Goal: Task Accomplishment & Management: Manage account settings

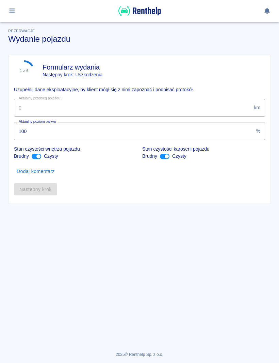
type input "79482"
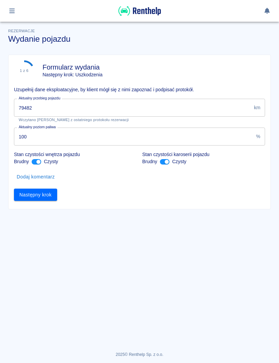
click at [30, 197] on button "Następny krok" at bounding box center [35, 195] width 43 height 13
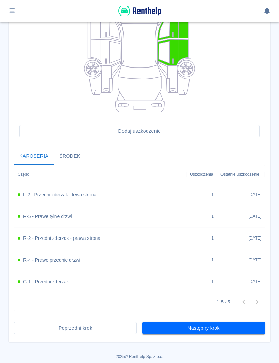
scroll to position [134, 0]
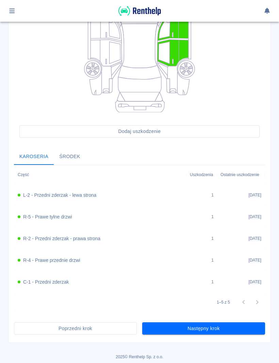
click at [235, 323] on button "Następny krok" at bounding box center [203, 329] width 123 height 13
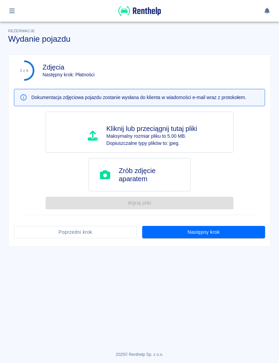
scroll to position [0, 0]
click at [245, 234] on button "Następny krok" at bounding box center [203, 232] width 123 height 13
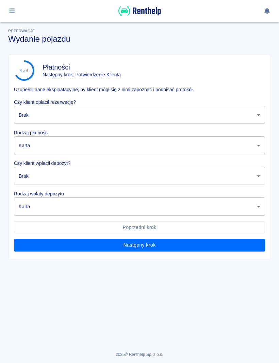
click at [253, 115] on body "Używamy plików Cookies, by zapewnić Ci najlepsze możliwe doświadczenie. Aby dow…" at bounding box center [139, 181] width 279 height 363
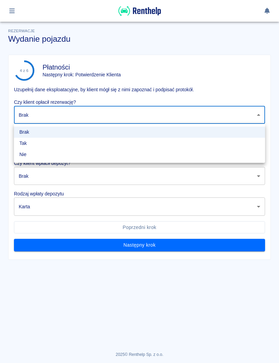
click at [94, 150] on li "Nie" at bounding box center [139, 154] width 251 height 11
type input "false"
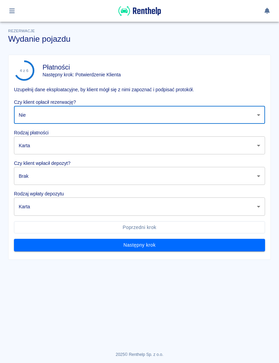
click at [92, 145] on body "Używamy plików Cookies, by zapewnić Ci najlepsze możliwe doświadczenie. Aby dow…" at bounding box center [139, 181] width 279 height 363
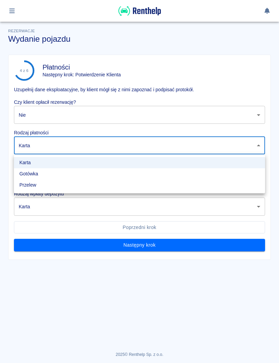
click at [59, 177] on li "Gotówka" at bounding box center [139, 173] width 251 height 11
type input "cash"
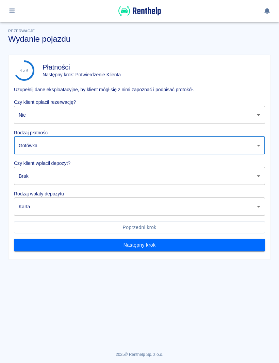
click at [71, 170] on body "Używamy plików Cookies, by zapewnić Ci najlepsze możliwe doświadczenie. Aby dow…" at bounding box center [139, 181] width 279 height 363
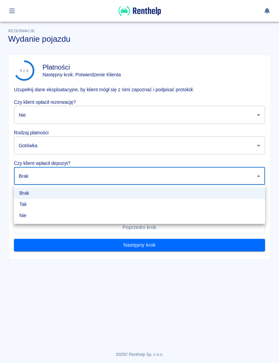
click at [57, 209] on li "Tak" at bounding box center [139, 204] width 251 height 11
type input "true"
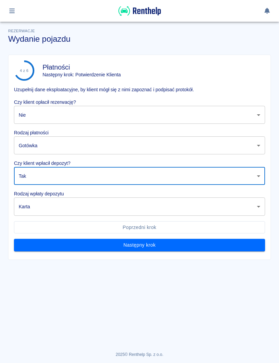
click at [69, 211] on body "Używamy plików Cookies, by zapewnić Ci najlepsze możliwe doświadczenie. Aby dow…" at bounding box center [139, 181] width 279 height 363
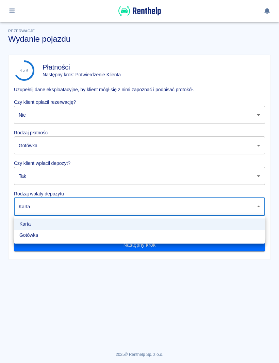
click at [59, 241] on li "Gotówka" at bounding box center [139, 235] width 251 height 11
type input "cash"
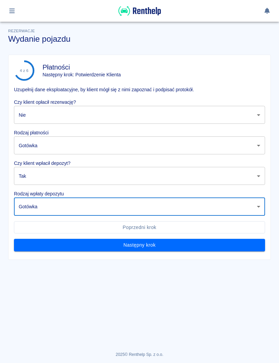
click at [180, 247] on button "Następny krok" at bounding box center [139, 245] width 251 height 13
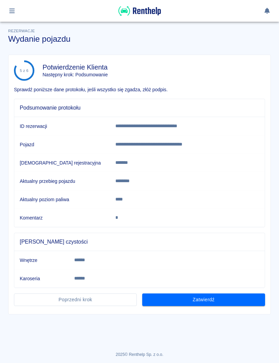
click at [224, 305] on button "Zatwierdź" at bounding box center [203, 300] width 123 height 13
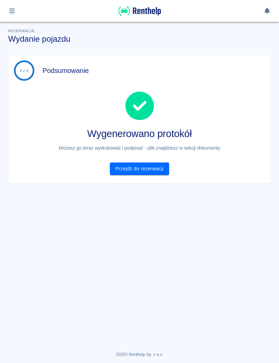
click at [159, 172] on link "Przejdź do rezerwacji" at bounding box center [139, 169] width 59 height 13
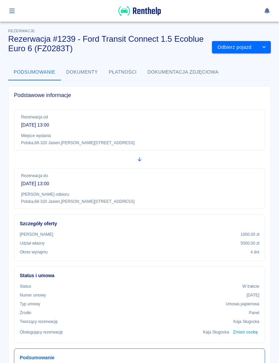
click at [145, 15] on img at bounding box center [139, 10] width 42 height 11
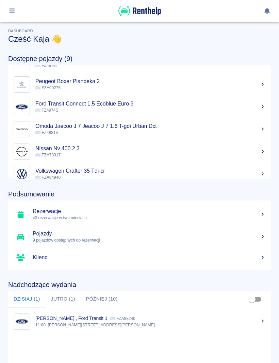
scroll to position [65, 0]
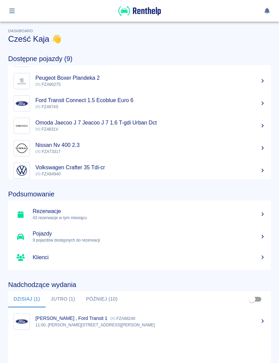
click at [56, 317] on p "[PERSON_NAME] , Ford Transit 1" at bounding box center [71, 318] width 72 height 5
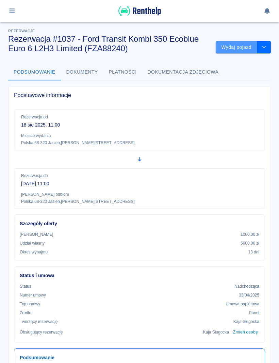
click at [238, 50] on button "Wydaj pojazd" at bounding box center [235, 47] width 41 height 13
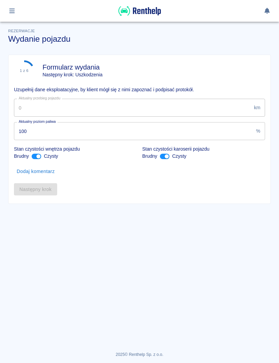
type input "127495"
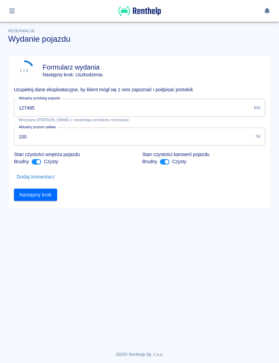
click at [22, 196] on button "Następny krok" at bounding box center [35, 195] width 43 height 13
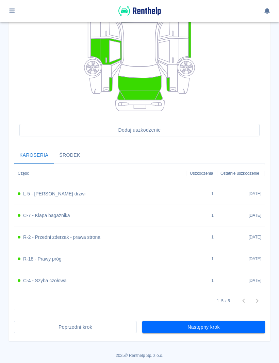
scroll to position [134, 0]
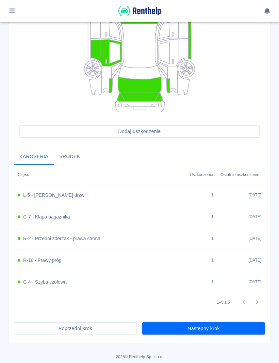
click at [237, 326] on button "Następny krok" at bounding box center [203, 329] width 123 height 13
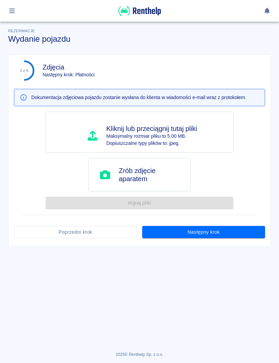
scroll to position [0, 0]
click at [249, 227] on button "Następny krok" at bounding box center [203, 232] width 123 height 13
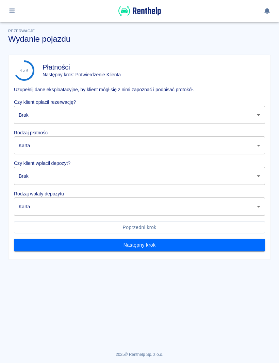
click at [256, 114] on body "Używamy plików Cookies, by zapewnić Ci najlepsze możliwe doświadczenie. Aby dow…" at bounding box center [139, 181] width 279 height 363
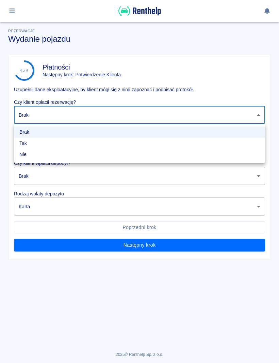
click at [144, 146] on li "Tak" at bounding box center [139, 143] width 251 height 11
type input "true"
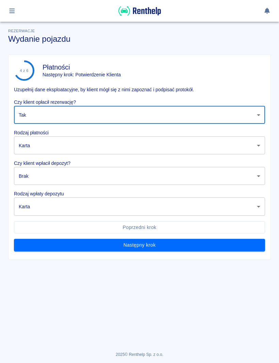
click at [140, 144] on body "Używamy plików Cookies, by zapewnić Ci najlepsze możliwe doświadczenie. Aby dow…" at bounding box center [139, 181] width 279 height 363
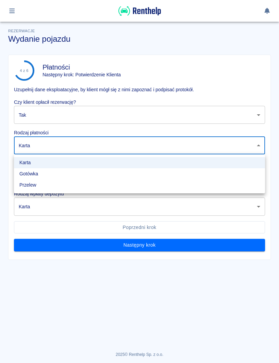
click at [67, 174] on li "Gotówka" at bounding box center [139, 173] width 251 height 11
type input "cash"
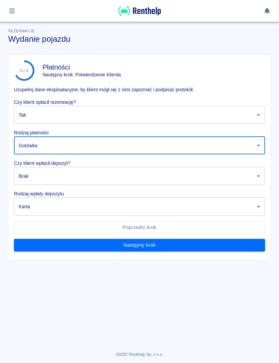
click at [72, 179] on body "Używamy plików Cookies, by zapewnić Ci najlepsze możliwe doświadczenie. Aby dow…" at bounding box center [139, 181] width 279 height 363
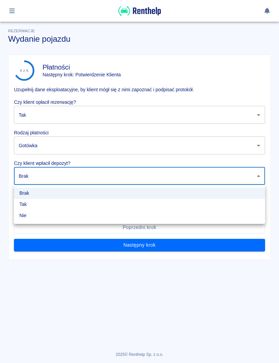
click at [49, 204] on li "Tak" at bounding box center [139, 204] width 251 height 11
type input "true"
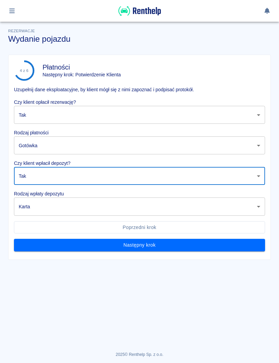
click at [60, 208] on body "Używamy plików Cookies, by zapewnić Ci najlepsze możliwe doświadczenie. Aby dow…" at bounding box center [139, 181] width 279 height 363
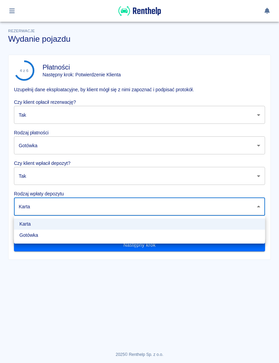
click at [53, 240] on li "Gotówka" at bounding box center [139, 235] width 251 height 11
type input "cash"
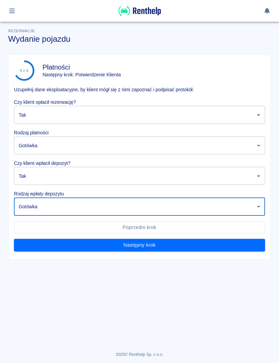
click at [164, 240] on button "Następny krok" at bounding box center [139, 245] width 251 height 13
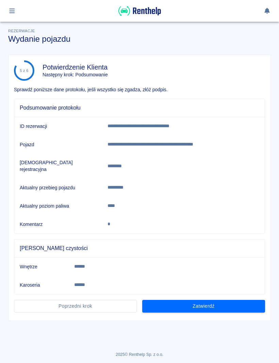
click at [231, 300] on button "Zatwierdź" at bounding box center [203, 306] width 123 height 13
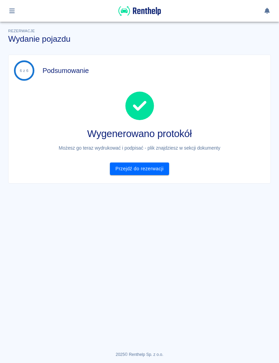
click at [157, 174] on link "Przejdź do rezerwacji" at bounding box center [139, 169] width 59 height 13
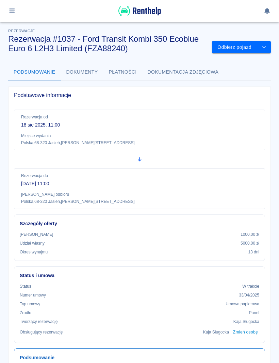
click at [18, 8] on div at bounding box center [11, 11] width 13 height 12
click at [15, 13] on icon "button" at bounding box center [12, 11] width 8 height 6
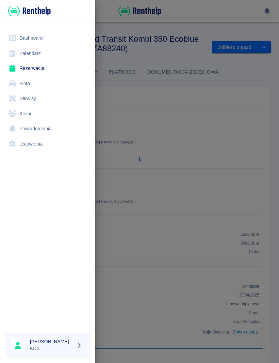
click at [39, 57] on link "Kalendarz" at bounding box center [47, 53] width 84 height 15
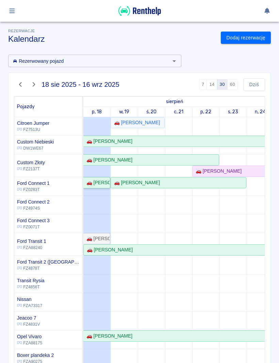
click at [98, 180] on div "🚗 [PERSON_NAME]" at bounding box center [97, 182] width 26 height 7
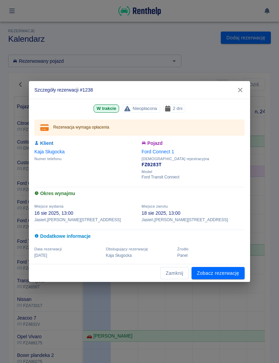
click at [231, 274] on link "Zobacz rezerwację" at bounding box center [217, 273] width 53 height 13
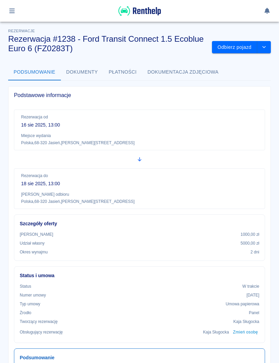
click at [239, 47] on button "Odbierz pojazd" at bounding box center [234, 47] width 45 height 13
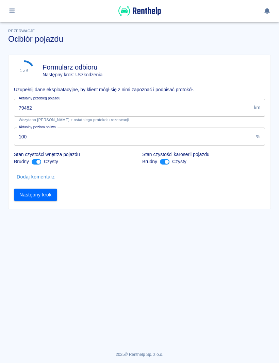
click at [226, 110] on input "79482" at bounding box center [132, 108] width 237 height 18
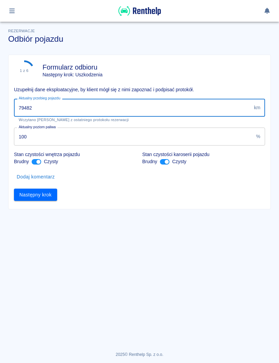
click at [52, 197] on button "Następny krok" at bounding box center [35, 195] width 43 height 13
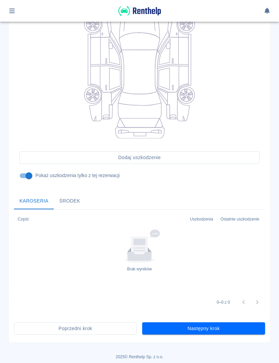
scroll to position [108, 0]
click at [225, 325] on button "Następny krok" at bounding box center [203, 329] width 123 height 13
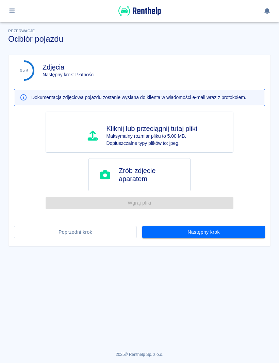
click at [250, 230] on button "Następny krok" at bounding box center [203, 232] width 123 height 13
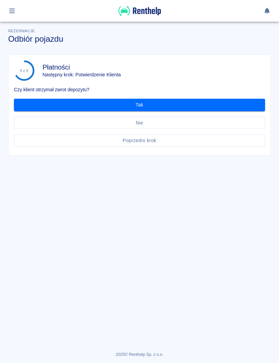
click at [242, 106] on button "Tak" at bounding box center [139, 105] width 251 height 13
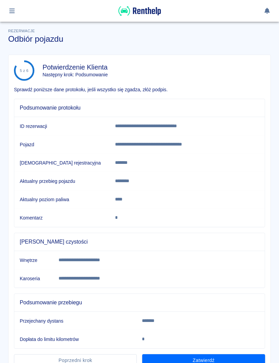
click at [224, 357] on button "Zatwierdź" at bounding box center [203, 361] width 123 height 13
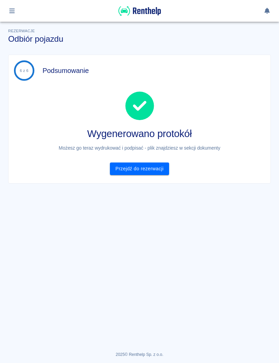
click at [157, 170] on link "Przejdź do rezerwacji" at bounding box center [139, 169] width 59 height 13
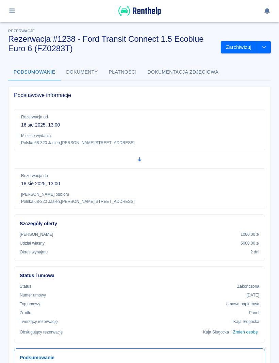
click at [16, 10] on button "button" at bounding box center [11, 11] width 13 height 12
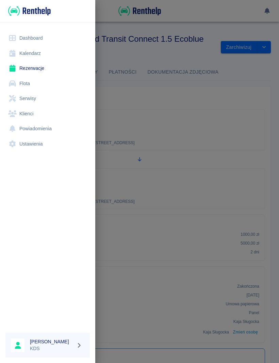
click at [37, 56] on link "Kalendarz" at bounding box center [47, 53] width 84 height 15
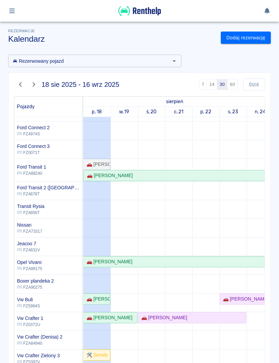
click at [17, 14] on button "button" at bounding box center [11, 11] width 13 height 12
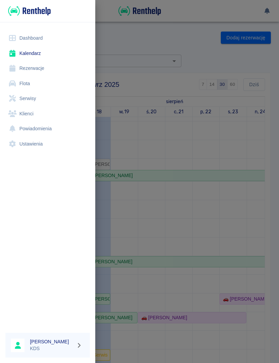
click at [34, 56] on link "Kalendarz" at bounding box center [47, 53] width 84 height 15
click at [34, 39] on link "Dashboard" at bounding box center [47, 38] width 84 height 15
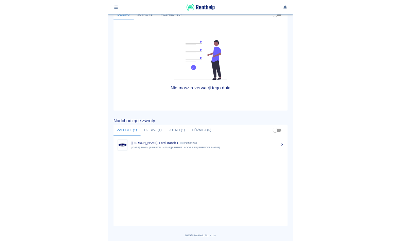
scroll to position [277, 0]
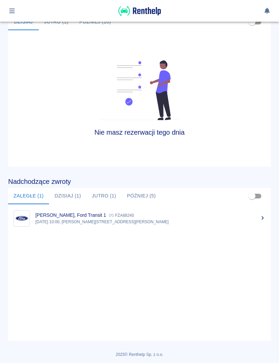
click at [104, 223] on p "[DATE] 10:00, [PERSON_NAME][STREET_ADDRESS][PERSON_NAME]" at bounding box center [150, 222] width 230 height 6
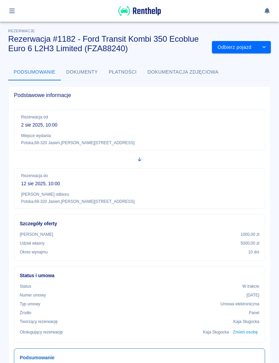
click at [243, 48] on button "Odbierz pojazd" at bounding box center [234, 47] width 45 height 13
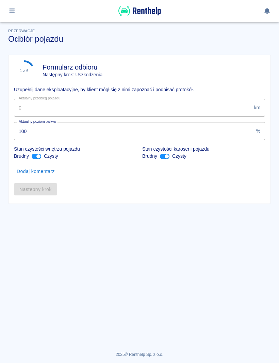
type input "127495"
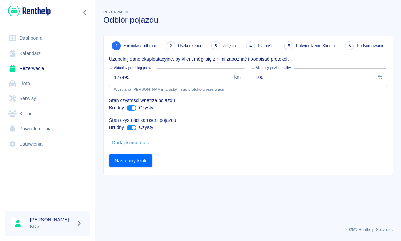
click at [139, 164] on button "Następny krok" at bounding box center [130, 161] width 43 height 13
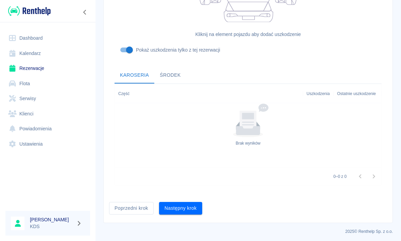
scroll to position [199, 0]
click at [200, 211] on button "Następny krok" at bounding box center [180, 209] width 43 height 13
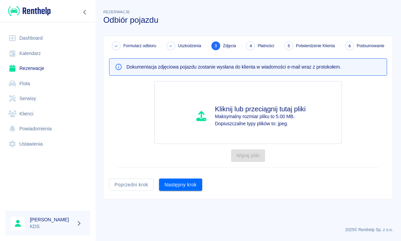
click at [192, 184] on button "Następny krok" at bounding box center [180, 185] width 43 height 13
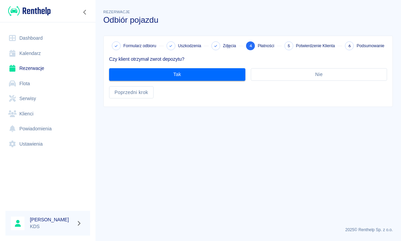
click at [221, 77] on button "Tak" at bounding box center [177, 74] width 136 height 13
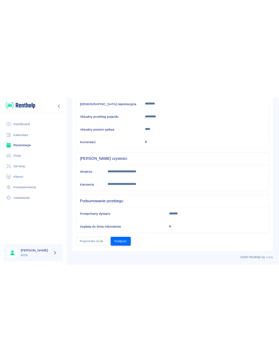
scroll to position [123, 0]
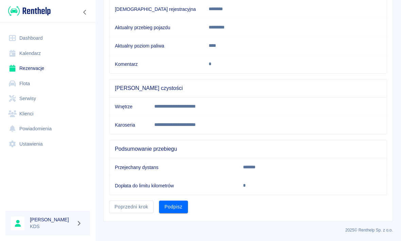
click at [178, 208] on button "Podpisz" at bounding box center [173, 207] width 29 height 13
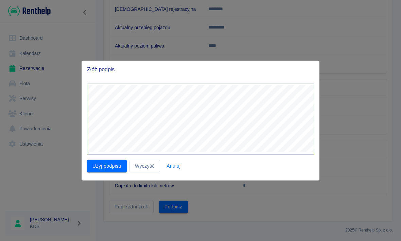
click at [143, 168] on button "Wyczyść" at bounding box center [144, 166] width 31 height 13
click at [121, 167] on button "Użyj podpisu" at bounding box center [107, 166] width 40 height 13
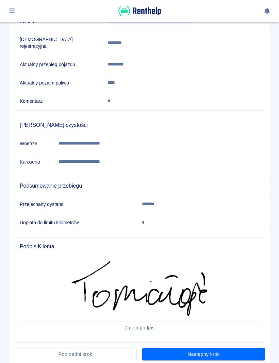
click at [218, 348] on button "Następny krok" at bounding box center [203, 354] width 123 height 13
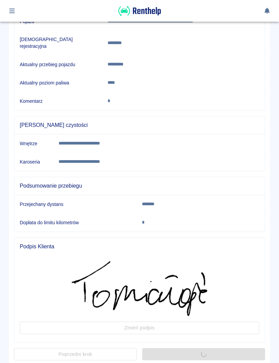
scroll to position [0, 0]
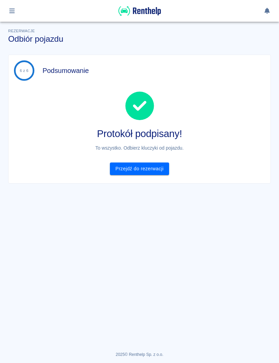
click at [148, 166] on link "Przejdź do rezerwacji" at bounding box center [139, 169] width 59 height 13
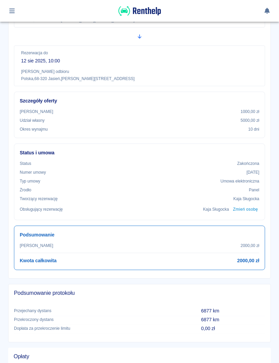
scroll to position [132, 0]
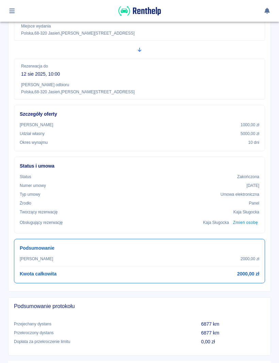
click at [18, 8] on div at bounding box center [11, 11] width 13 height 12
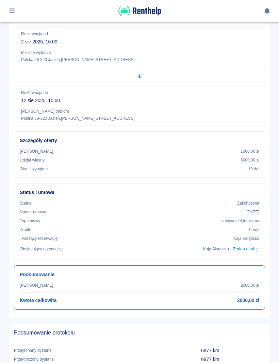
click at [18, 7] on div at bounding box center [11, 11] width 13 height 12
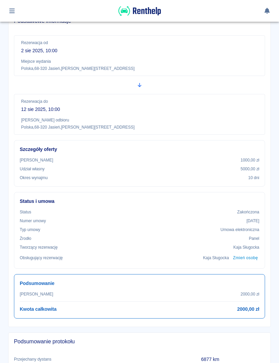
click at [14, 14] on icon "button" at bounding box center [12, 11] width 8 height 6
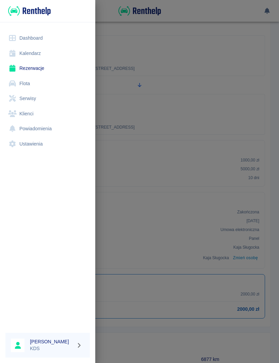
scroll to position [73, 0]
click at [37, 55] on link "Kalendarz" at bounding box center [47, 53] width 84 height 15
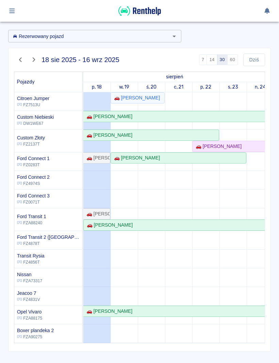
click at [11, 16] on button "button" at bounding box center [11, 11] width 13 height 12
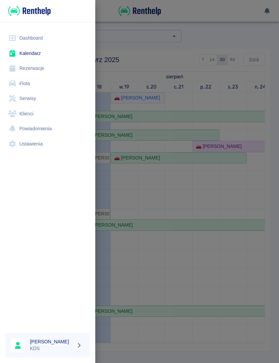
click at [23, 39] on link "Dashboard" at bounding box center [47, 38] width 84 height 15
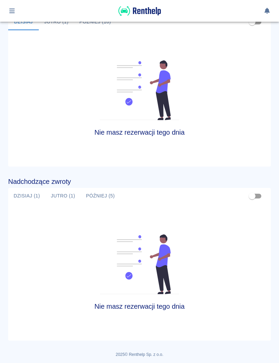
click at [25, 195] on button "Dzisiaj (1)" at bounding box center [26, 196] width 37 height 16
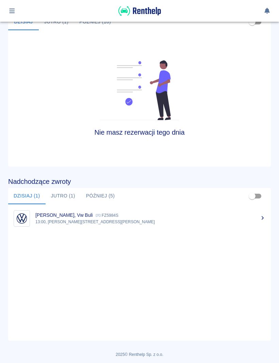
click at [58, 191] on button "Jutro (1)" at bounding box center [63, 196] width 35 height 16
click at [94, 190] on button "Później (5)" at bounding box center [100, 196] width 40 height 16
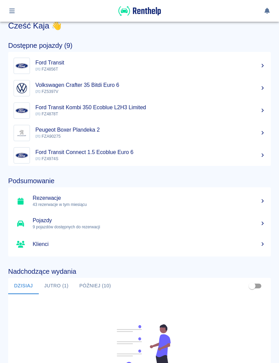
click at [51, 290] on button "Jutro (1)" at bounding box center [56, 286] width 35 height 16
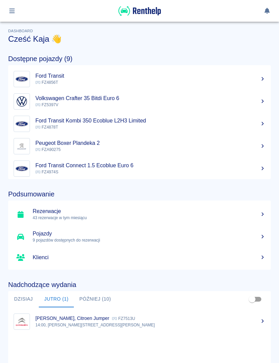
click at [16, 9] on icon "button" at bounding box center [12, 11] width 8 height 6
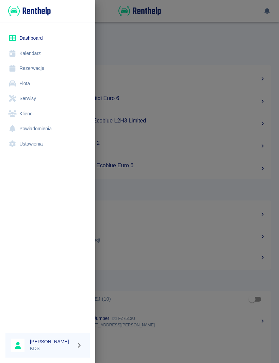
click at [36, 52] on link "Kalendarz" at bounding box center [47, 53] width 84 height 15
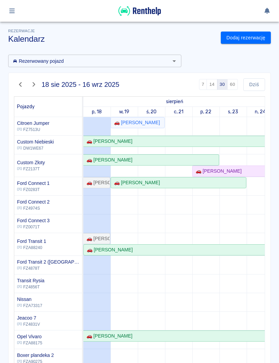
click at [18, 12] on button "button" at bounding box center [11, 11] width 13 height 12
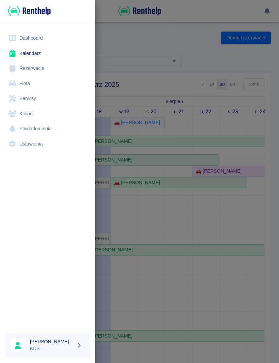
click at [41, 43] on link "Dashboard" at bounding box center [47, 38] width 84 height 15
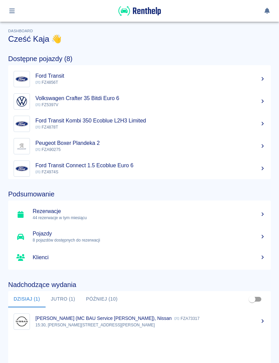
click at [19, 5] on div at bounding box center [139, 10] width 262 height 11
click at [17, 8] on button "button" at bounding box center [11, 11] width 13 height 12
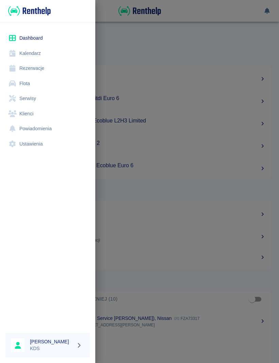
click at [37, 69] on link "Rezerwacje" at bounding box center [47, 68] width 84 height 15
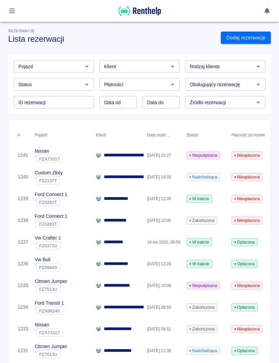
click at [152, 157] on div "[DATE] 15:27" at bounding box center [162, 156] width 39 height 22
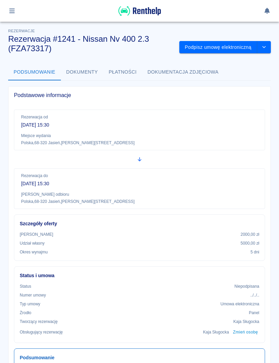
click at [221, 44] on button "Podpisz umowę elektroniczną" at bounding box center [218, 47] width 78 height 13
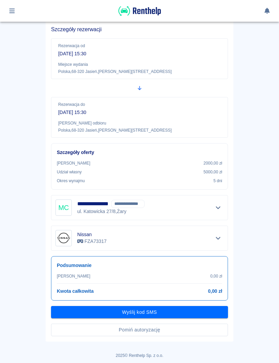
click at [185, 331] on button "Pomiń autoryzację" at bounding box center [139, 330] width 177 height 13
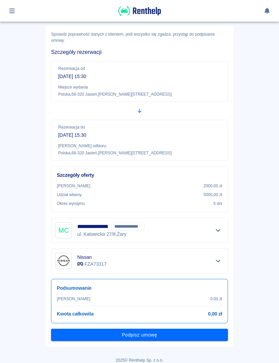
scroll to position [33, 0]
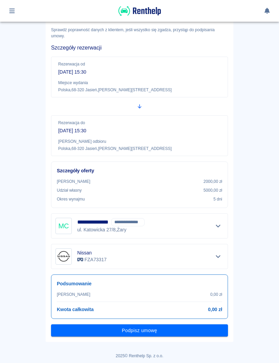
click at [179, 336] on button "Podpisz umowę" at bounding box center [139, 331] width 177 height 13
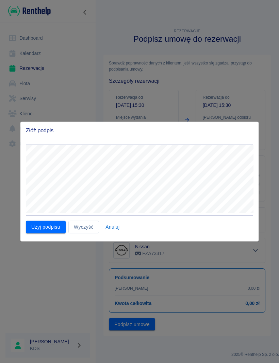
scroll to position [0, 0]
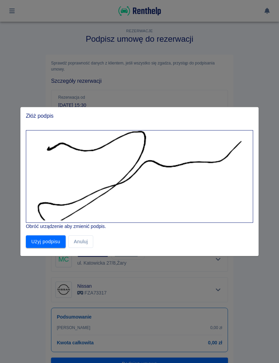
click at [58, 247] on button "Użyj podpisu" at bounding box center [46, 242] width 40 height 13
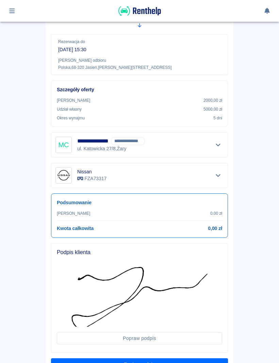
scroll to position [133, 0]
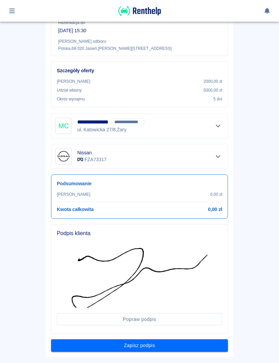
click at [207, 350] on button "Zapisz podpis" at bounding box center [139, 346] width 177 height 13
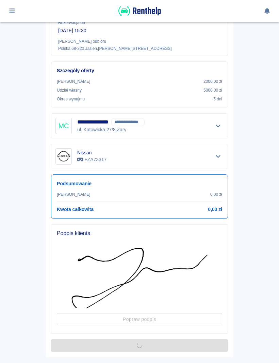
scroll to position [0, 0]
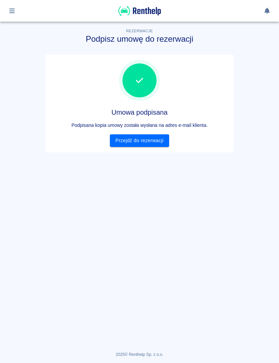
click at [159, 144] on link "Przejdź do rezerwacji" at bounding box center [139, 140] width 59 height 13
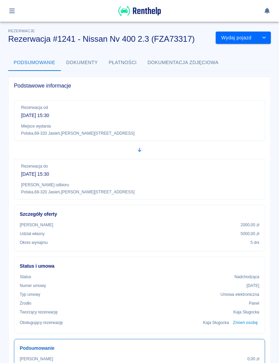
click at [237, 42] on button "Wydaj pojazd" at bounding box center [235, 38] width 41 height 13
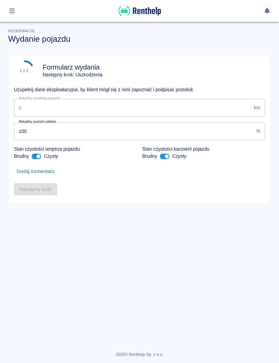
type input "246765"
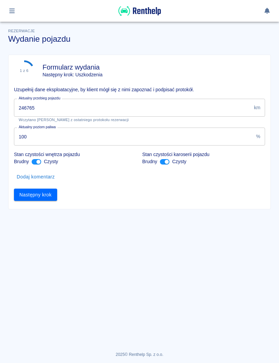
click at [48, 200] on button "Następny krok" at bounding box center [35, 195] width 43 height 13
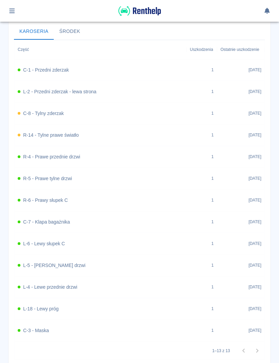
scroll to position [279, 0]
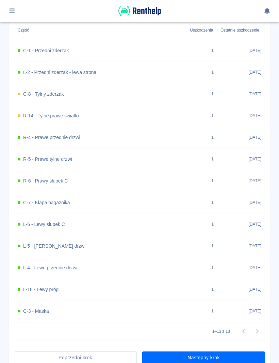
click at [222, 354] on button "Następny krok" at bounding box center [203, 358] width 123 height 13
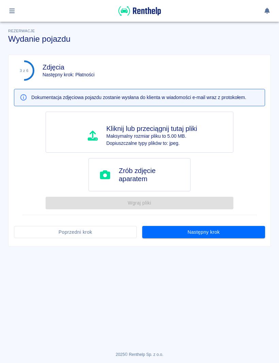
scroll to position [0, 0]
click at [237, 229] on button "Następny krok" at bounding box center [203, 232] width 123 height 13
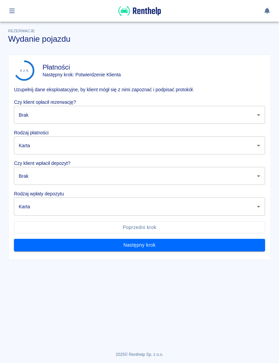
click at [173, 111] on body "Używamy plików Cookies, by zapewnić Ci najlepsze możliwe doświadczenie. Aby dow…" at bounding box center [139, 181] width 279 height 363
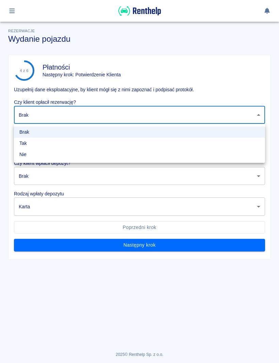
click at [114, 144] on li "Tak" at bounding box center [139, 143] width 251 height 11
type input "true"
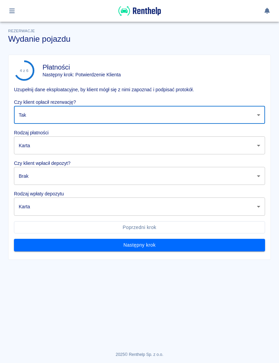
click at [89, 150] on body "Używamy plików Cookies, by zapewnić Ci najlepsze możliwe doświadczenie. Aby dow…" at bounding box center [139, 181] width 279 height 363
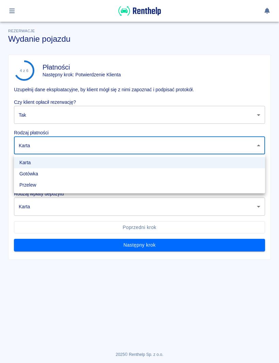
click at [52, 176] on li "Gotówka" at bounding box center [139, 173] width 251 height 11
type input "cash"
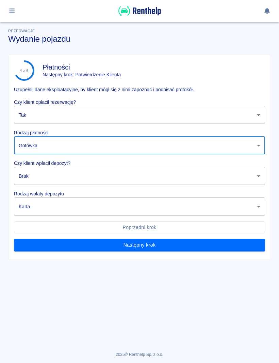
click at [63, 179] on body "Używamy plików Cookies, by zapewnić Ci najlepsze możliwe doświadczenie. Aby dow…" at bounding box center [139, 181] width 279 height 363
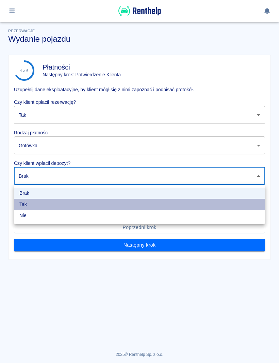
click at [48, 207] on li "Tak" at bounding box center [139, 204] width 251 height 11
type input "true"
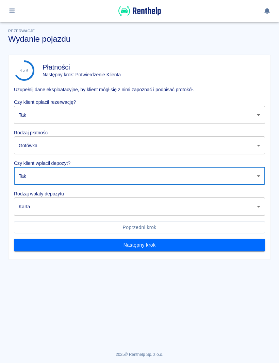
click at [68, 210] on body "Używamy plików Cookies, by zapewnić Ci najlepsze możliwe doświadczenie. Aby dow…" at bounding box center [139, 181] width 279 height 363
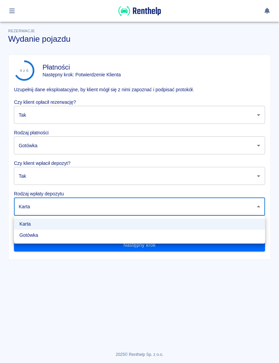
click at [49, 237] on li "Gotówka" at bounding box center [139, 235] width 251 height 11
type input "cash"
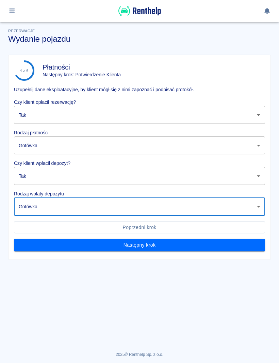
click at [159, 249] on button "Następny krok" at bounding box center [139, 245] width 251 height 13
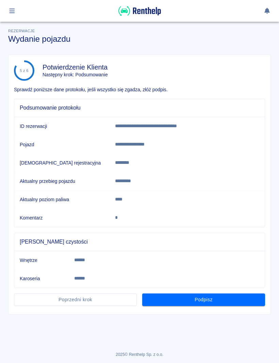
click at [224, 301] on button "Podpisz" at bounding box center [203, 300] width 123 height 13
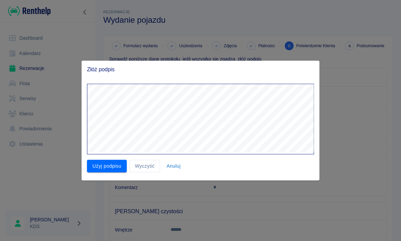
click at [98, 158] on div "Użyj podpisu Wyczyść Anuluj" at bounding box center [198, 164] width 232 height 18
click at [94, 161] on button "Użyj podpisu" at bounding box center [107, 166] width 40 height 13
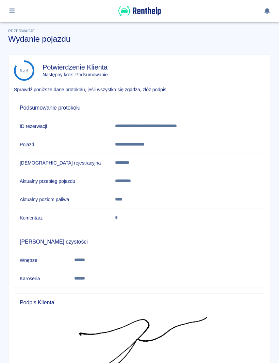
click at [142, 13] on img at bounding box center [139, 10] width 42 height 11
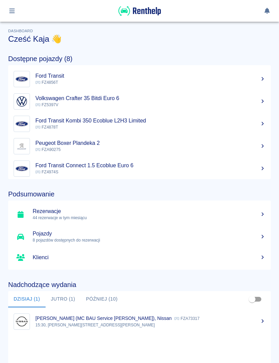
click at [17, 13] on button "button" at bounding box center [11, 11] width 13 height 12
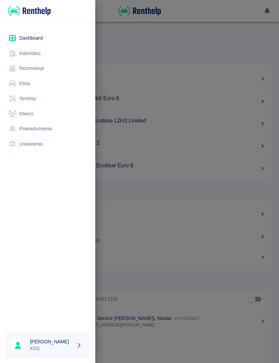
click at [45, 39] on link "Dashboard" at bounding box center [47, 38] width 84 height 15
click at [42, 71] on link "Rezerwacje" at bounding box center [47, 68] width 84 height 15
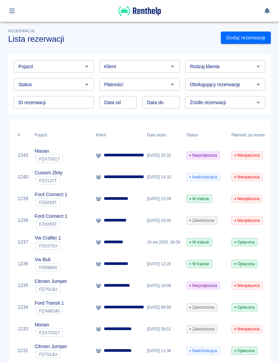
click at [110, 155] on p "**********" at bounding box center [138, 155] width 68 height 7
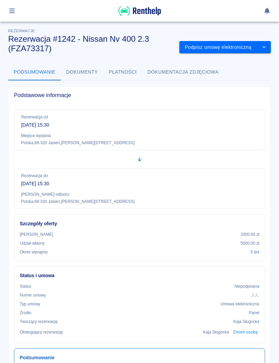
click at [231, 49] on button "Podpisz umowę elektroniczną" at bounding box center [218, 47] width 78 height 13
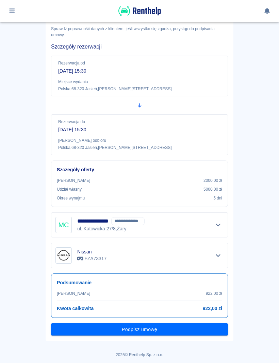
scroll to position [34, 0]
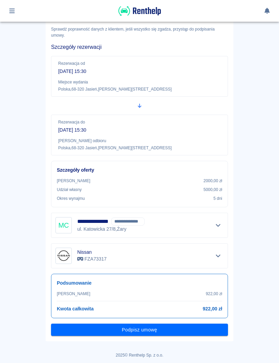
click at [185, 334] on button "Podpisz umowę" at bounding box center [139, 330] width 177 height 13
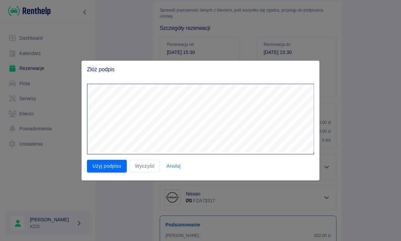
click at [147, 169] on button "Wyczyść" at bounding box center [144, 166] width 31 height 13
click at [150, 168] on button "Wyczyść" at bounding box center [144, 166] width 31 height 13
click at [145, 168] on button "Wyczyść" at bounding box center [144, 166] width 31 height 13
click at [150, 168] on button "Wyczyść" at bounding box center [144, 166] width 31 height 13
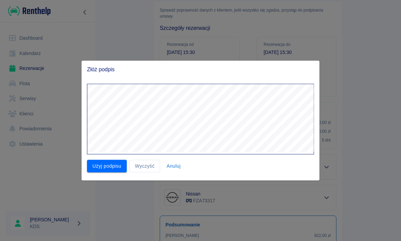
click at [146, 168] on button "Wyczyść" at bounding box center [144, 166] width 31 height 13
click at [142, 167] on button "Wyczyść" at bounding box center [144, 166] width 31 height 13
click at [146, 170] on button "Wyczyść" at bounding box center [144, 166] width 31 height 13
click at [149, 168] on button "Wyczyść" at bounding box center [144, 166] width 31 height 13
click at [150, 167] on button "Wyczyść" at bounding box center [144, 166] width 31 height 13
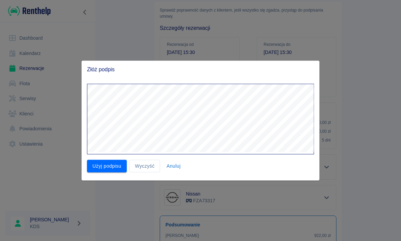
click at [137, 166] on button "Wyczyść" at bounding box center [144, 166] width 31 height 13
click at [147, 168] on button "Wyczyść" at bounding box center [144, 166] width 31 height 13
click at [149, 166] on button "Wyczyść" at bounding box center [144, 166] width 31 height 13
click at [115, 164] on button "Użyj podpisu" at bounding box center [107, 166] width 40 height 13
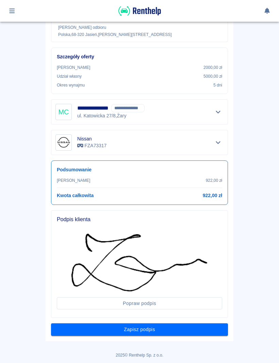
scroll to position [147, 0]
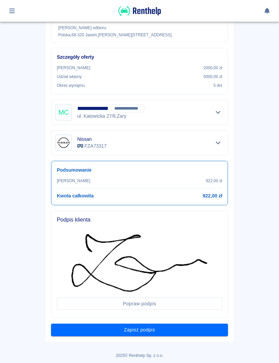
click at [187, 335] on button "Zapisz podpis" at bounding box center [139, 330] width 177 height 13
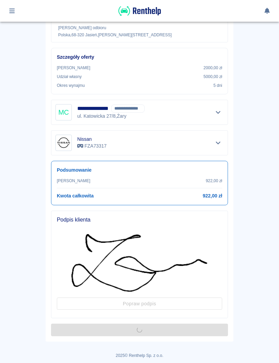
scroll to position [0, 0]
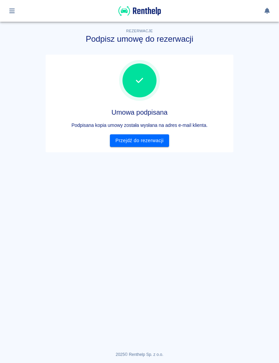
click at [150, 146] on link "Przejdź do rezerwacji" at bounding box center [139, 140] width 59 height 13
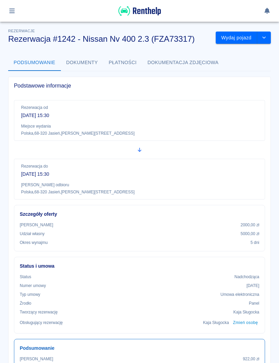
click at [243, 39] on button "Wydaj pojazd" at bounding box center [235, 38] width 41 height 13
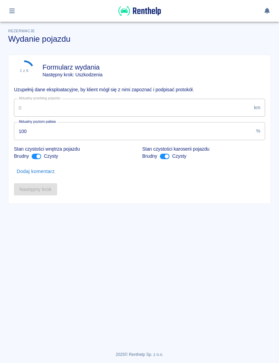
type input "246765"
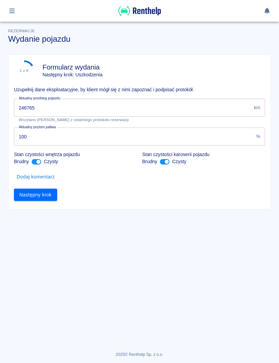
click at [49, 197] on button "Następny krok" at bounding box center [35, 195] width 43 height 13
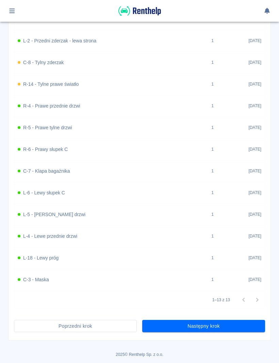
scroll to position [308, 0]
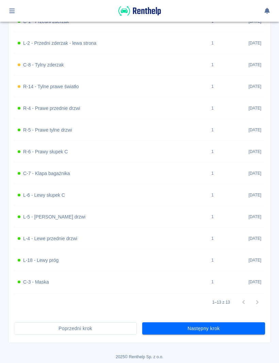
click at [224, 331] on button "Następny krok" at bounding box center [203, 329] width 123 height 13
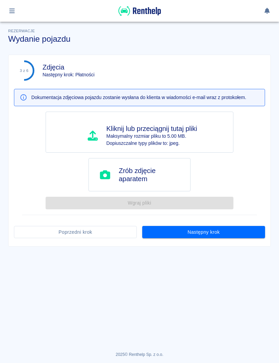
scroll to position [0, 0]
click at [243, 232] on button "Następny krok" at bounding box center [203, 232] width 123 height 13
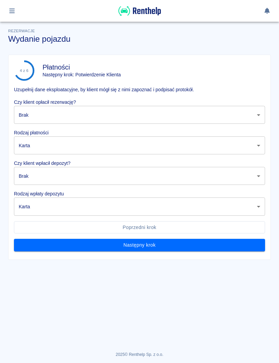
click at [170, 112] on body "Używamy plików Cookies, by zapewnić Ci najlepsze możliwe doświadczenie. Aby dow…" at bounding box center [139, 181] width 279 height 363
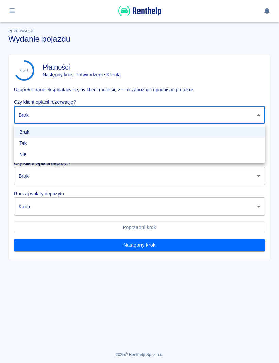
click at [59, 143] on li "Tak" at bounding box center [139, 143] width 251 height 11
type input "true"
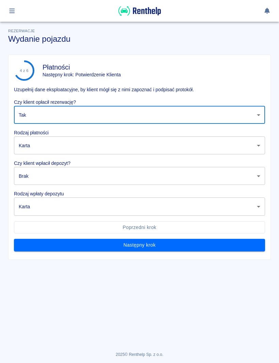
click at [68, 148] on body "Używamy plików Cookies, by zapewnić Ci najlepsze możliwe doświadczenie. Aby dow…" at bounding box center [139, 181] width 279 height 363
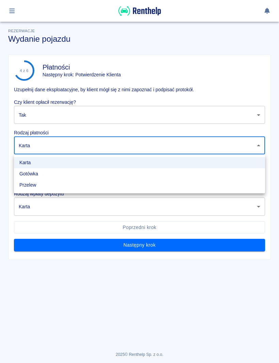
click at [53, 176] on li "Gotówka" at bounding box center [139, 173] width 251 height 11
type input "cash"
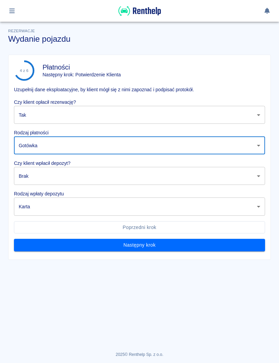
click at [66, 180] on body "Używamy plików Cookies, by zapewnić Ci najlepsze możliwe doświadczenie. Aby dow…" at bounding box center [139, 181] width 279 height 363
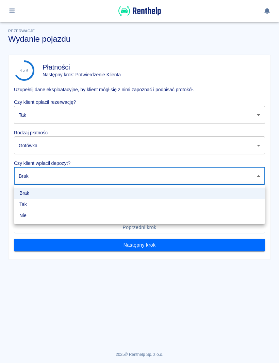
click at [50, 209] on li "Tak" at bounding box center [139, 204] width 251 height 11
type input "true"
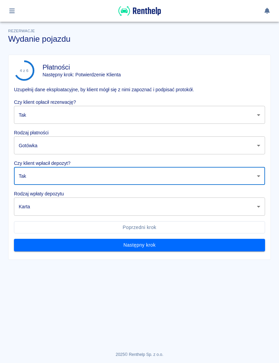
click at [60, 215] on body "Używamy plików Cookies, by zapewnić Ci najlepsze możliwe doświadczenie. Aby dow…" at bounding box center [139, 181] width 279 height 363
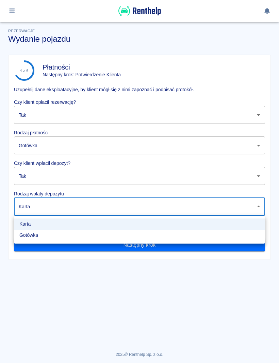
click at [62, 238] on li "Gotówka" at bounding box center [139, 235] width 251 height 11
type input "cash"
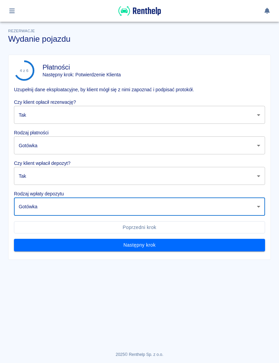
click at [115, 247] on button "Następny krok" at bounding box center [139, 245] width 251 height 13
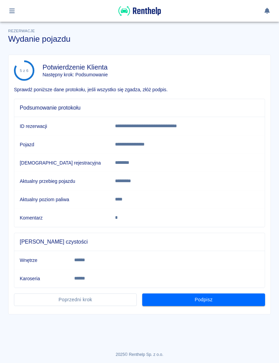
click at [219, 301] on button "Podpisz" at bounding box center [203, 300] width 123 height 13
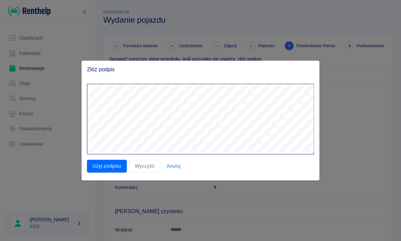
click at [121, 167] on button "Użyj podpisu" at bounding box center [107, 166] width 40 height 13
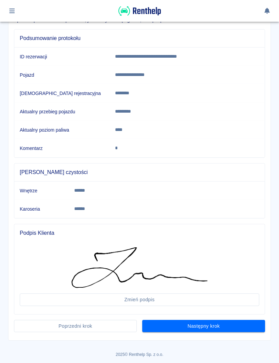
scroll to position [69, 0]
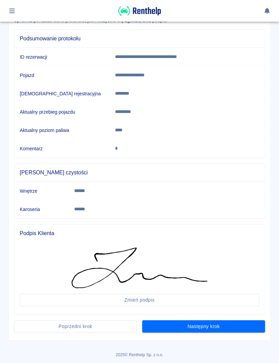
click at [217, 325] on button "Następny krok" at bounding box center [203, 327] width 123 height 13
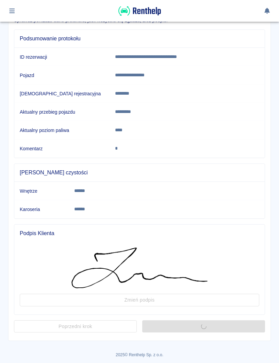
scroll to position [0, 0]
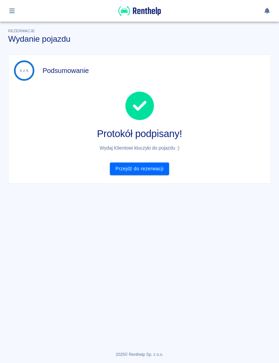
click at [157, 172] on link "Przejdź do rezerwacji" at bounding box center [139, 169] width 59 height 13
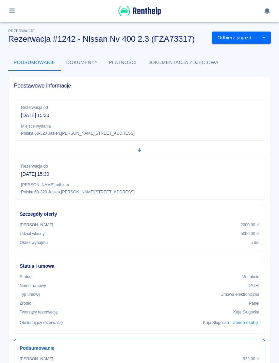
click at [155, 9] on img at bounding box center [139, 10] width 42 height 11
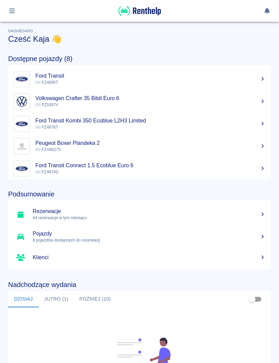
click at [52, 293] on button "Jutro (1)" at bounding box center [56, 299] width 35 height 16
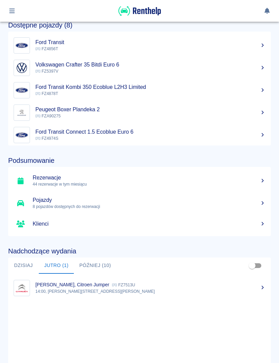
scroll to position [67, 0]
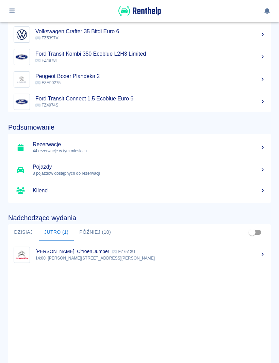
click at [25, 234] on button "Dzisiaj" at bounding box center [23, 233] width 31 height 16
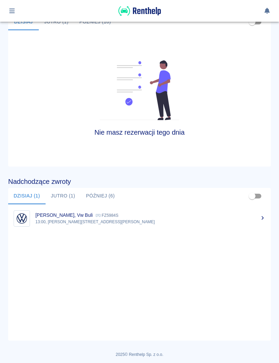
scroll to position [277, 0]
click at [61, 217] on p "[PERSON_NAME], Vw Buli" at bounding box center [63, 215] width 57 height 5
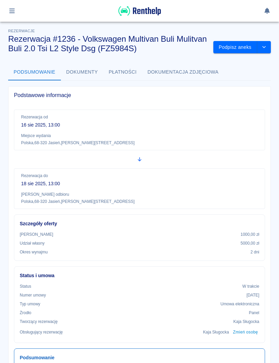
click at [238, 48] on button "Podpisz aneks" at bounding box center [235, 47] width 44 height 13
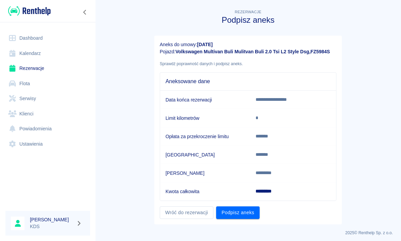
click at [244, 217] on button "Podpisz aneks" at bounding box center [237, 213] width 43 height 13
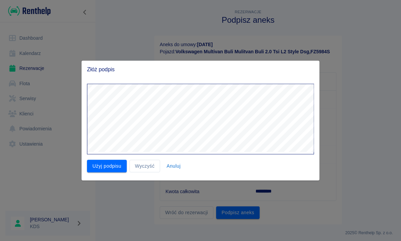
click at [119, 164] on button "Użyj podpisu" at bounding box center [107, 166] width 40 height 13
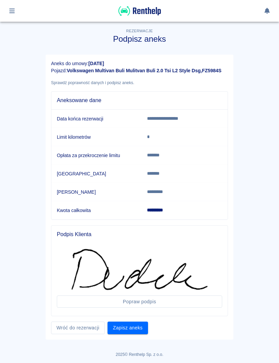
click at [134, 332] on button "Zapisz aneks" at bounding box center [127, 328] width 40 height 13
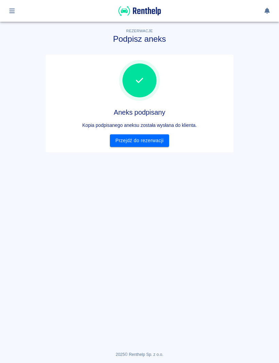
click at [151, 146] on link "Przejdź do rezerwacji" at bounding box center [139, 140] width 59 height 13
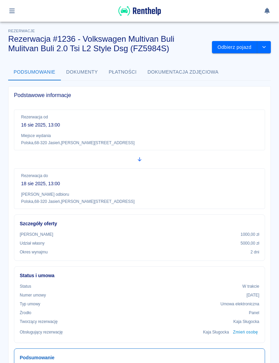
click at [240, 51] on button "Odbierz pojazd" at bounding box center [234, 47] width 45 height 13
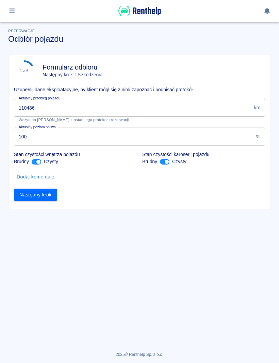
click at [234, 104] on input "110486" at bounding box center [132, 108] width 237 height 18
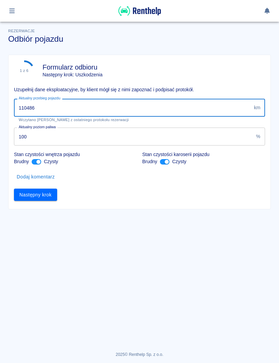
click at [231, 108] on input "110486" at bounding box center [132, 108] width 237 height 18
click at [220, 108] on input "110486" at bounding box center [132, 108] width 237 height 18
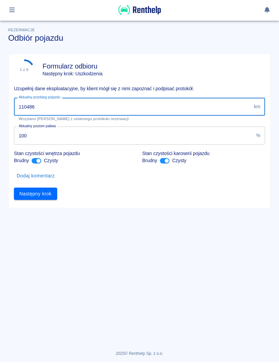
click at [203, 112] on input "110486" at bounding box center [132, 108] width 237 height 18
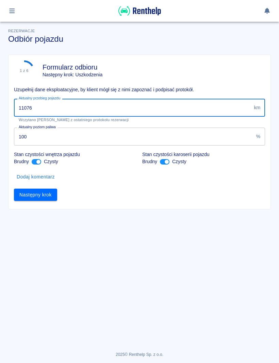
type input "110760"
click at [48, 198] on button "Następny krok" at bounding box center [35, 195] width 43 height 13
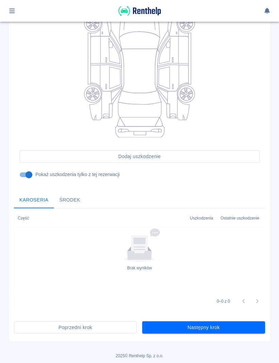
scroll to position [108, 0]
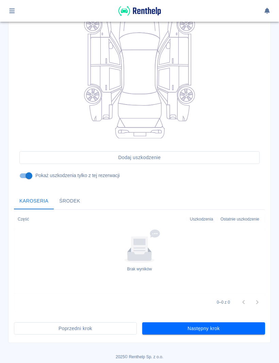
click at [247, 323] on button "Następny krok" at bounding box center [203, 329] width 123 height 13
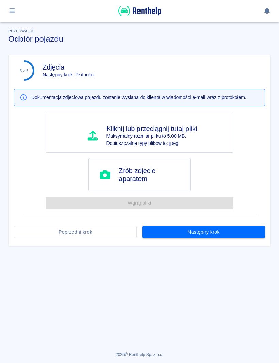
scroll to position [0, 0]
click at [219, 227] on button "Następny krok" at bounding box center [203, 232] width 123 height 13
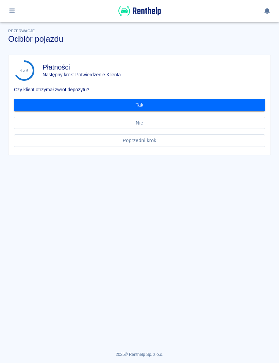
click at [235, 107] on button "Tak" at bounding box center [139, 105] width 251 height 13
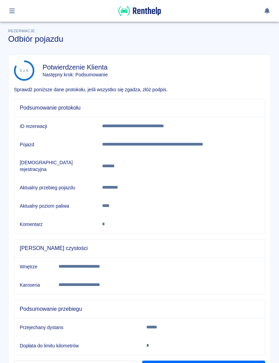
click at [231, 361] on button "Podpisz" at bounding box center [203, 367] width 123 height 13
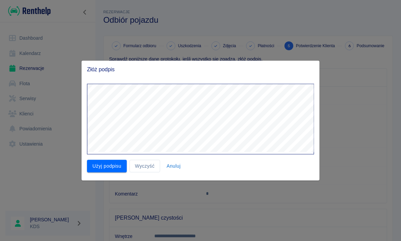
click at [109, 165] on button "Użyj podpisu" at bounding box center [107, 166] width 40 height 13
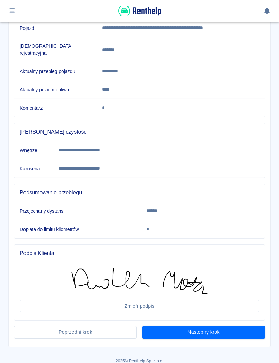
scroll to position [116, 0]
click at [220, 331] on button "Następny krok" at bounding box center [203, 333] width 123 height 13
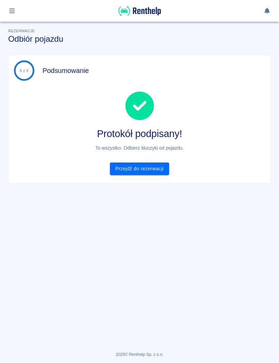
scroll to position [0, 0]
click at [158, 170] on link "Przejdź do rezerwacji" at bounding box center [139, 169] width 59 height 13
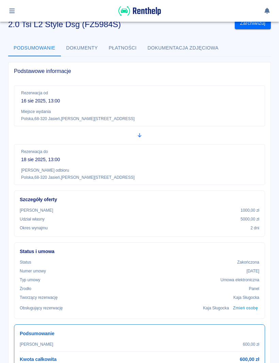
scroll to position [24, 0]
